Goal: Task Accomplishment & Management: Manage account settings

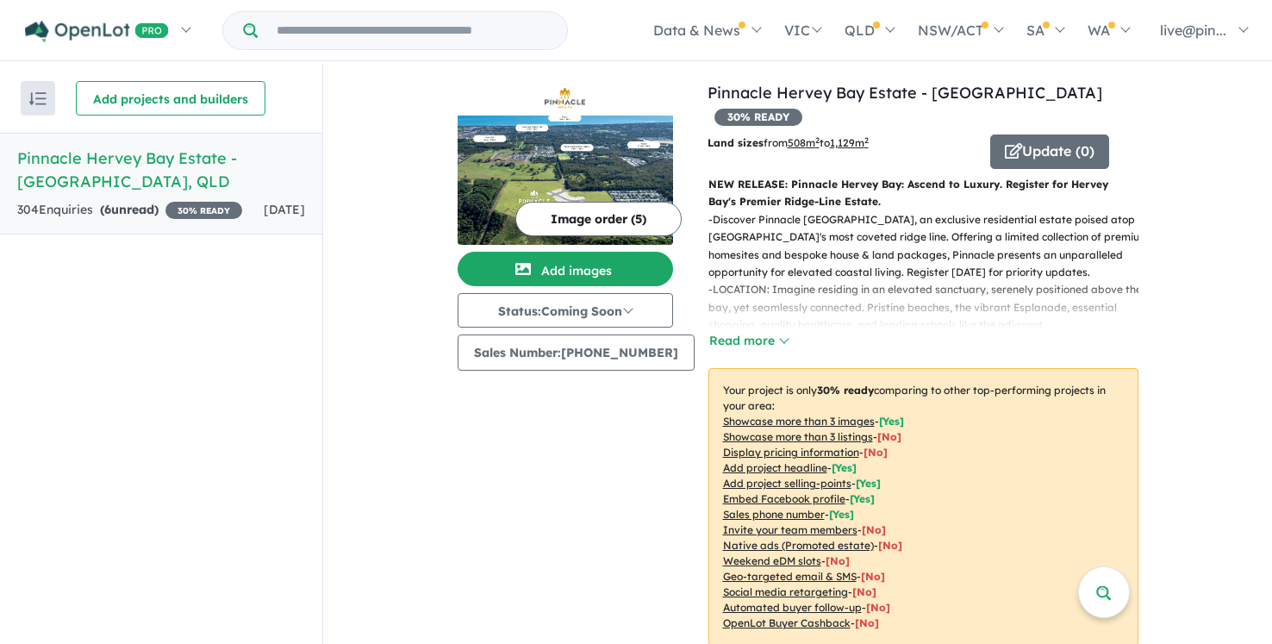
click at [96, 359] on div "Recent enquiries first Most unread enquiries first Most enquiries first By name…" at bounding box center [161, 355] width 322 height 582
click at [169, 170] on h5 "Pinnacle Hervey Bay Estate - [GEOGRAPHIC_DATA] , [GEOGRAPHIC_DATA]" at bounding box center [161, 170] width 288 height 47
click at [38, 164] on h5 "Pinnacle Hervey Bay Estate - [GEOGRAPHIC_DATA] , [GEOGRAPHIC_DATA]" at bounding box center [161, 170] width 288 height 47
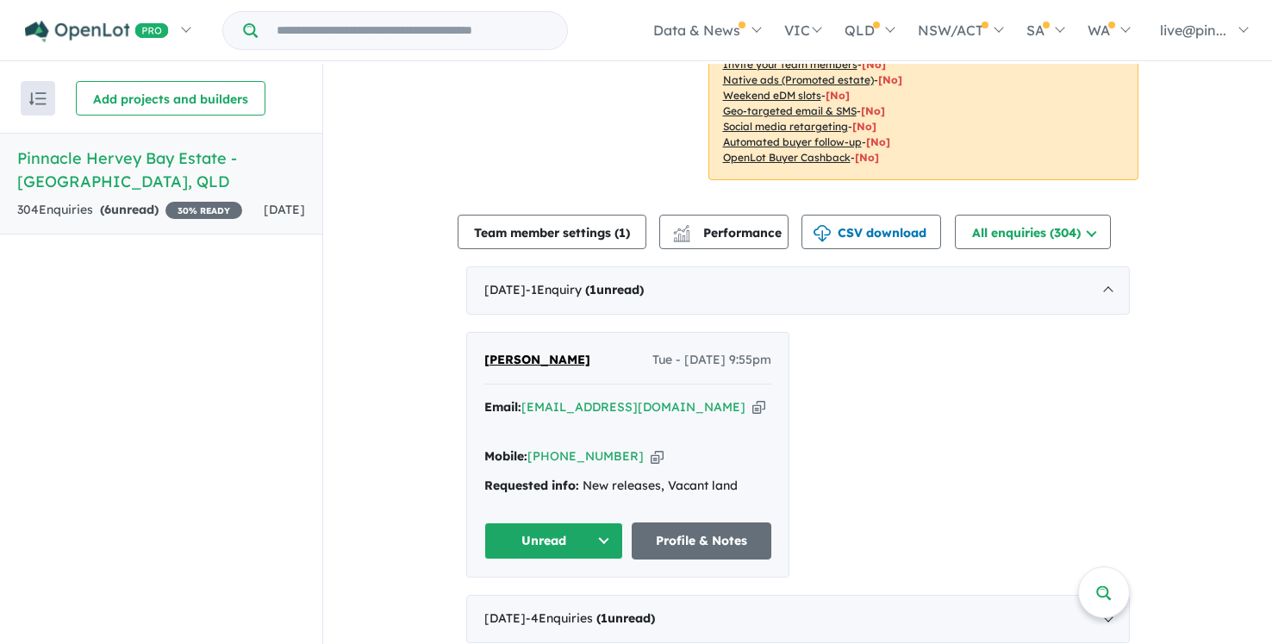
scroll to position [707, 0]
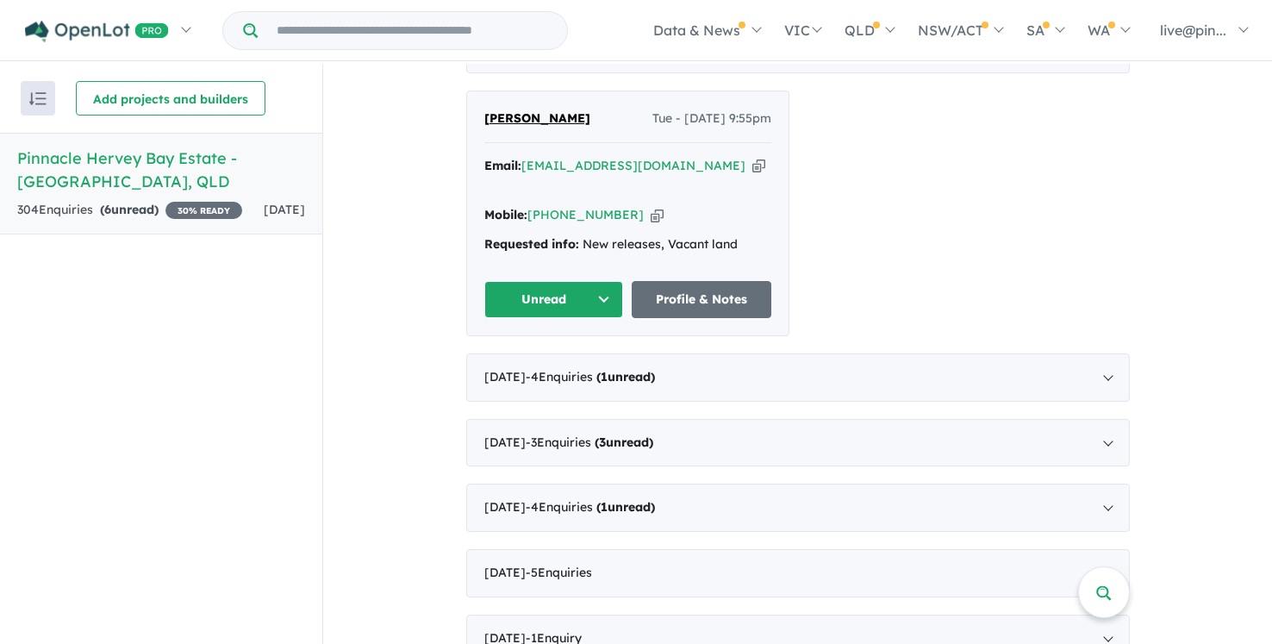
click at [753, 157] on icon "button" at bounding box center [759, 166] width 13 height 18
click at [590, 281] on button "Unread" at bounding box center [554, 299] width 140 height 37
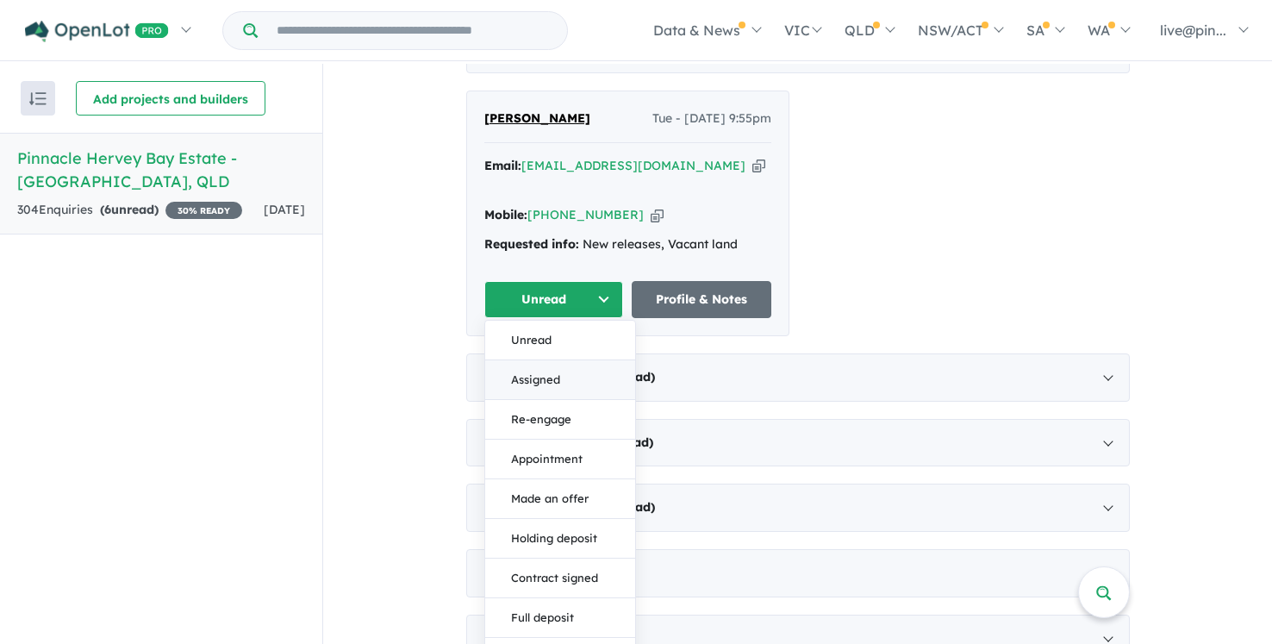
click at [545, 360] on button "Assigned" at bounding box center [560, 380] width 150 height 40
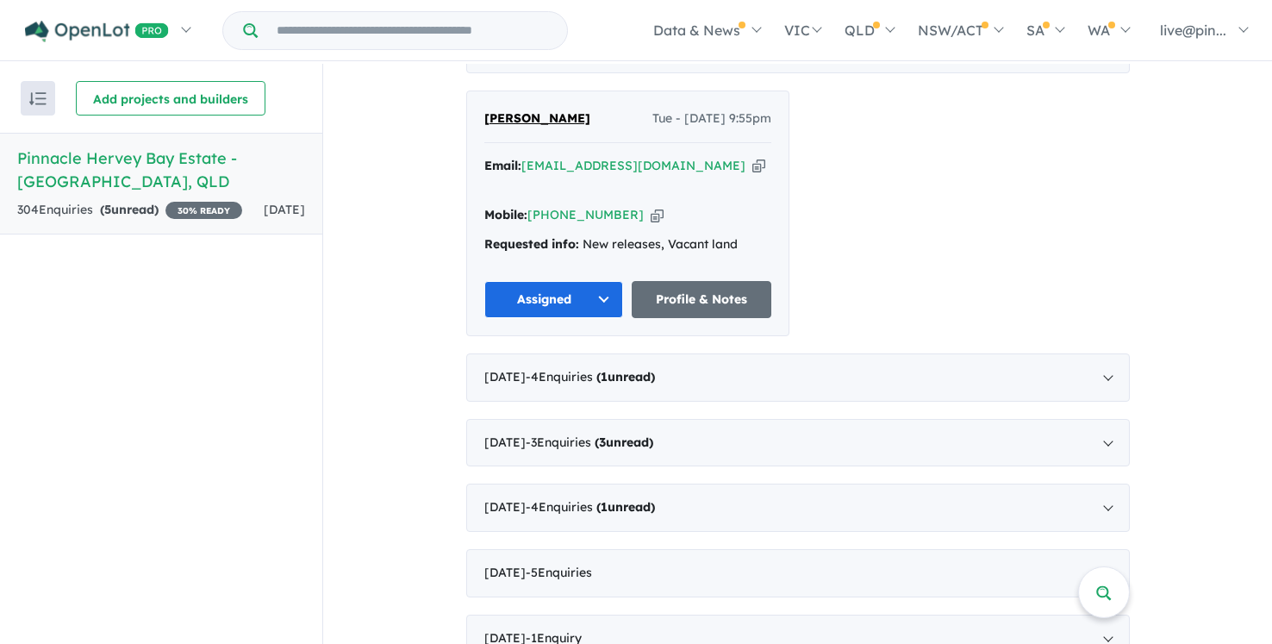
click at [951, 200] on div "[PERSON_NAME] Tue - [DATE] 9:55pm Email: [EMAIL_ADDRESS][DOMAIN_NAME] Copied! M…" at bounding box center [798, 214] width 664 height 246
click at [697, 281] on link "Profile & Notes" at bounding box center [702, 299] width 140 height 37
click at [696, 353] on div "[DATE] - 4 Enquir ies ( 1 unread)" at bounding box center [798, 377] width 664 height 48
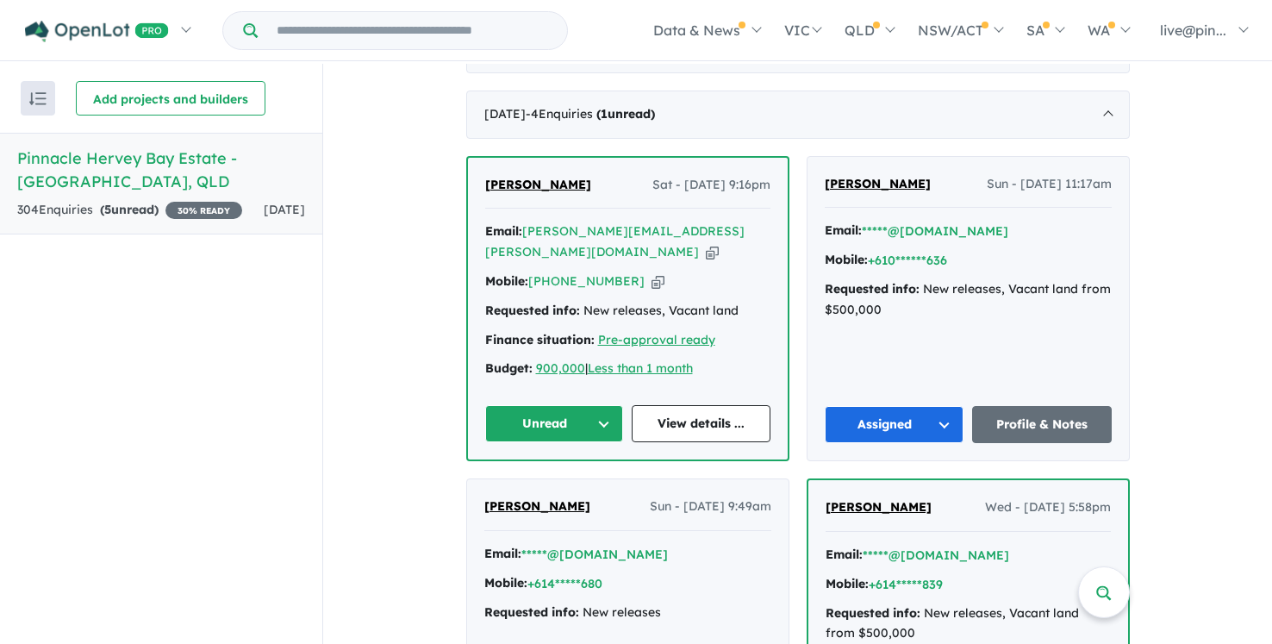
click at [594, 405] on button "Unread" at bounding box center [554, 423] width 139 height 37
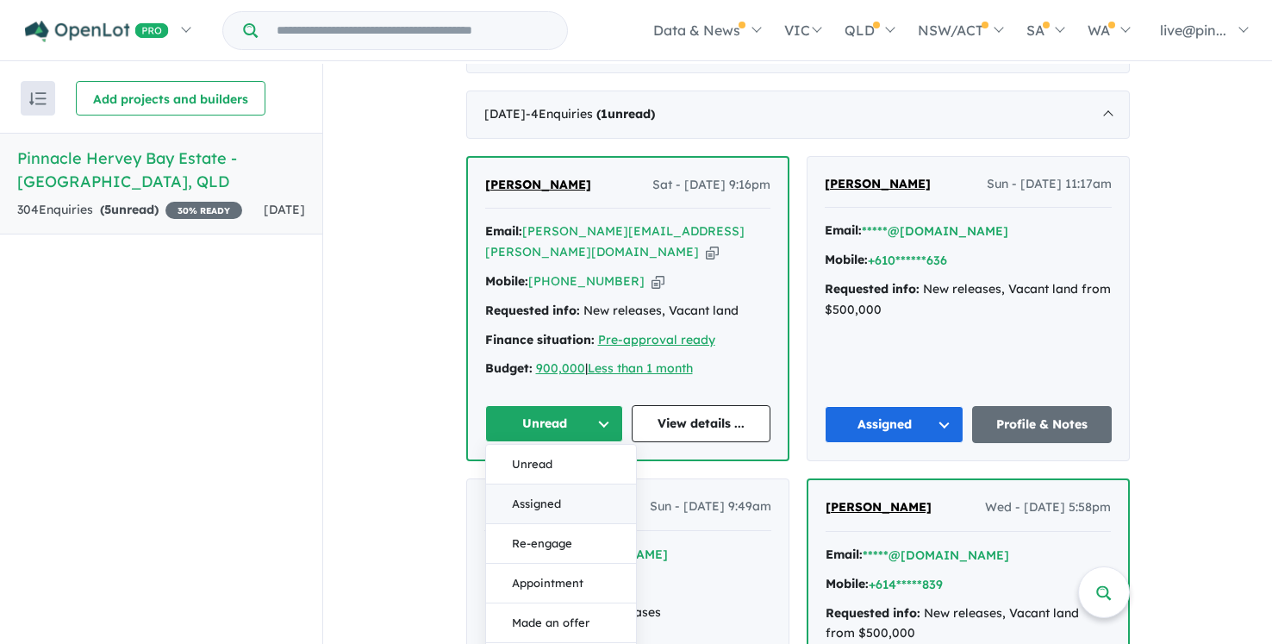
click at [546, 484] on button "Assigned" at bounding box center [561, 504] width 150 height 40
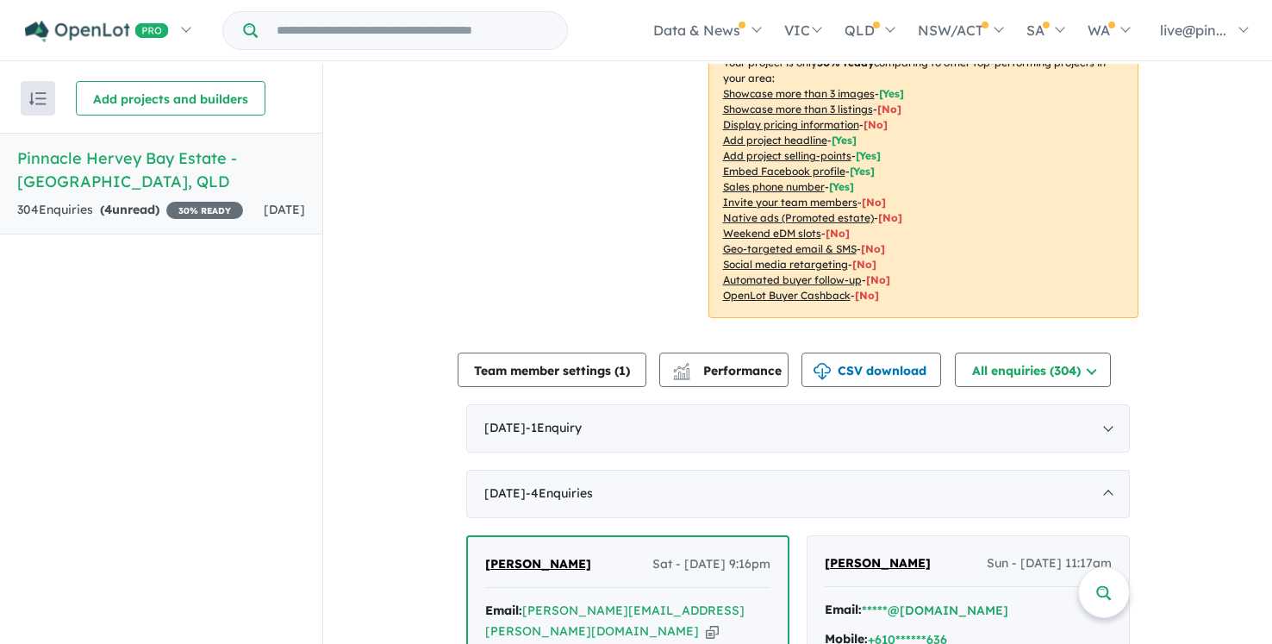
scroll to position [0, 0]
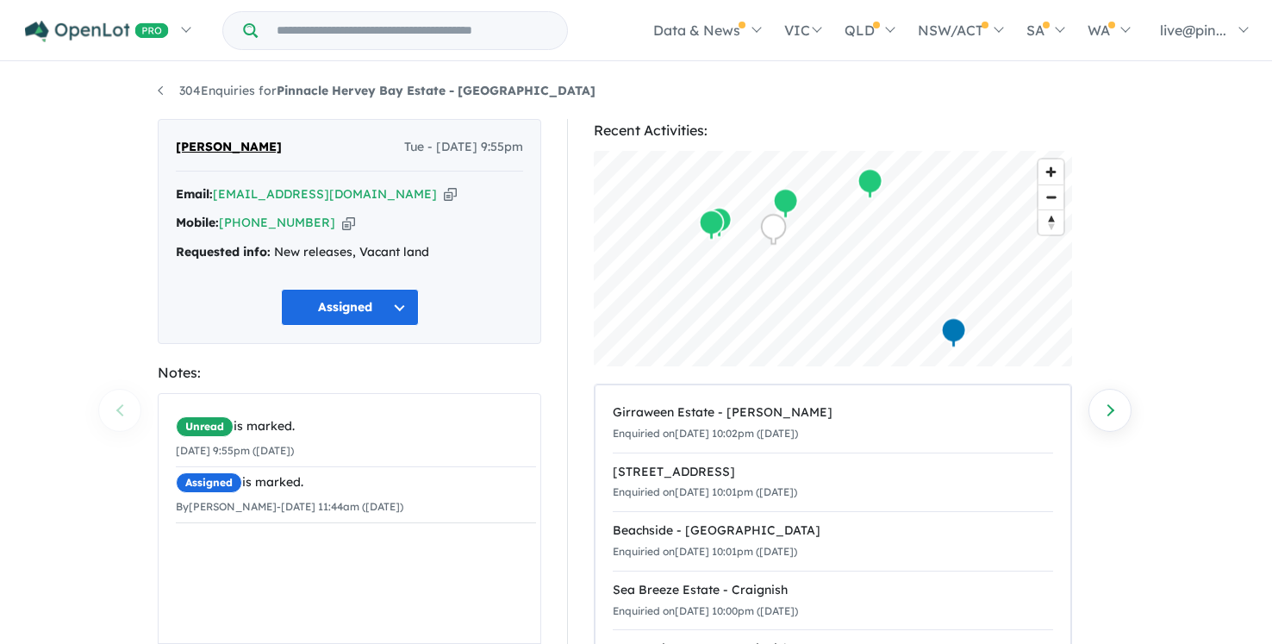
click at [102, 242] on div "304 Enquiries for Pinnacle Hervey Bay Estate - [GEOGRAPHIC_DATA] Previous enqui…" at bounding box center [636, 355] width 1272 height 582
click at [1056, 172] on span "Zoom in" at bounding box center [1051, 171] width 25 height 25
click at [1060, 202] on span "Zoom out" at bounding box center [1051, 197] width 25 height 24
click at [1145, 285] on div "304 Enquiries for Pinnacle Hervey Bay Estate - Wondunna Previous enquiry Next e…" at bounding box center [636, 355] width 1272 height 582
click at [1187, 228] on div "304 Enquiries for Pinnacle Hervey Bay Estate - Wondunna Previous enquiry Next e…" at bounding box center [636, 355] width 1272 height 582
